Goal: Transaction & Acquisition: Book appointment/travel/reservation

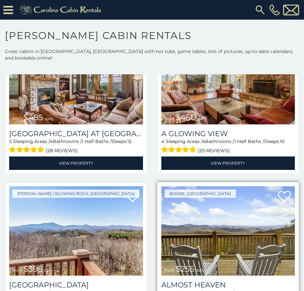
scroll to position [1048, 0]
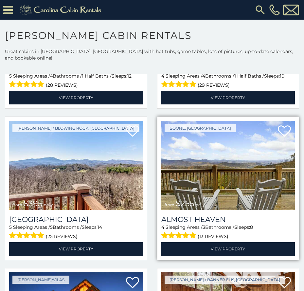
click at [200, 197] on span "from $255 daily" at bounding box center [185, 203] width 47 height 13
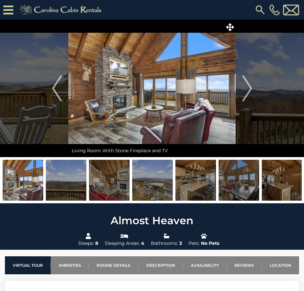
click at [248, 90] on img "Next" at bounding box center [247, 88] width 10 height 26
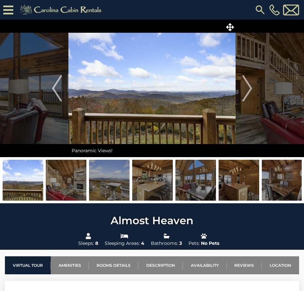
click at [248, 90] on img "Next" at bounding box center [247, 88] width 10 height 26
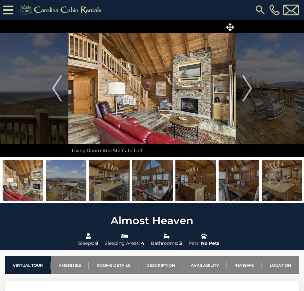
click at [248, 90] on img "Next" at bounding box center [247, 88] width 10 height 26
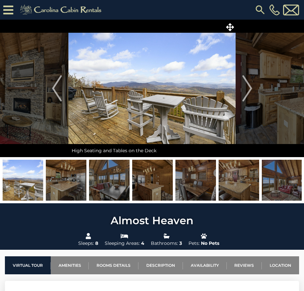
click at [248, 90] on img "Next" at bounding box center [247, 88] width 10 height 26
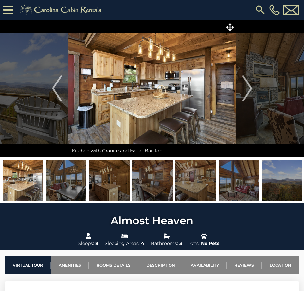
click at [248, 90] on img "Next" at bounding box center [247, 88] width 10 height 26
